Goal: Information Seeking & Learning: Learn about a topic

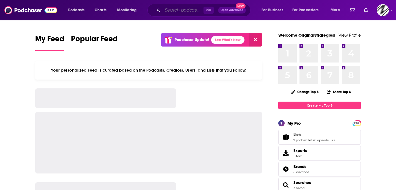
click at [175, 10] on input "Search podcasts, credits, & more..." at bounding box center [182, 10] width 41 height 9
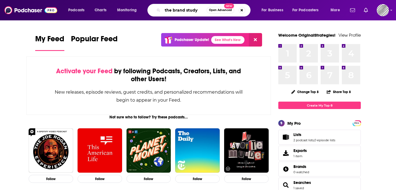
type input "the brand study"
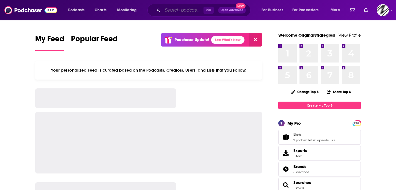
click at [186, 13] on input "Search podcasts, credits, & more..." at bounding box center [182, 10] width 41 height 9
paste input "Reasonably Happy"
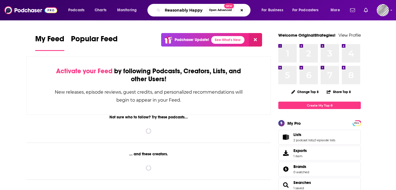
type input "Reasonably Happy"
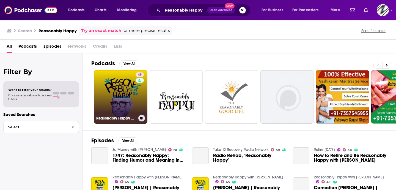
click at [120, 102] on link "45 Reasonably Happy with [PERSON_NAME]" at bounding box center [120, 96] width 53 height 53
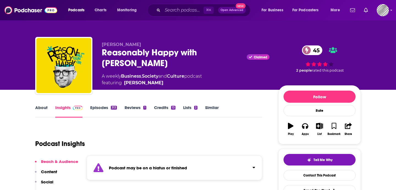
scroll to position [74, 0]
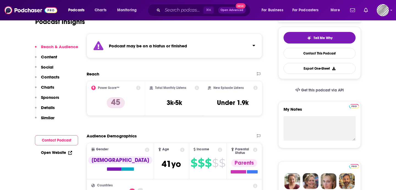
scroll to position [126, 0]
